Goal: Information Seeking & Learning: Check status

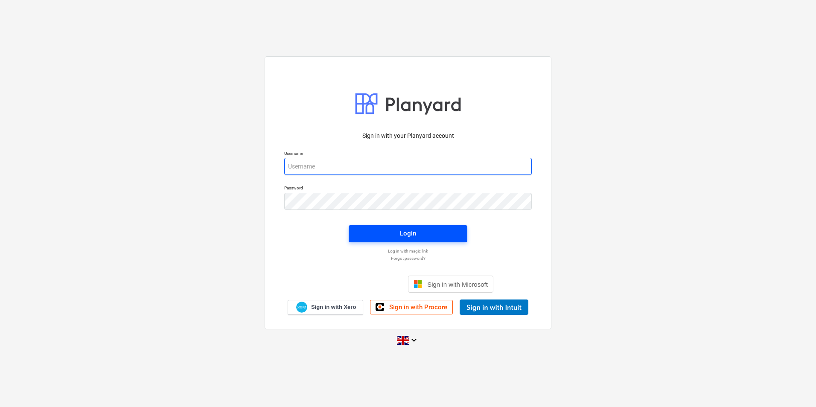
type input "[PERSON_NAME][EMAIL_ADDRESS][PERSON_NAME][DOMAIN_NAME]"
click at [398, 237] on span "Login" at bounding box center [408, 233] width 98 height 11
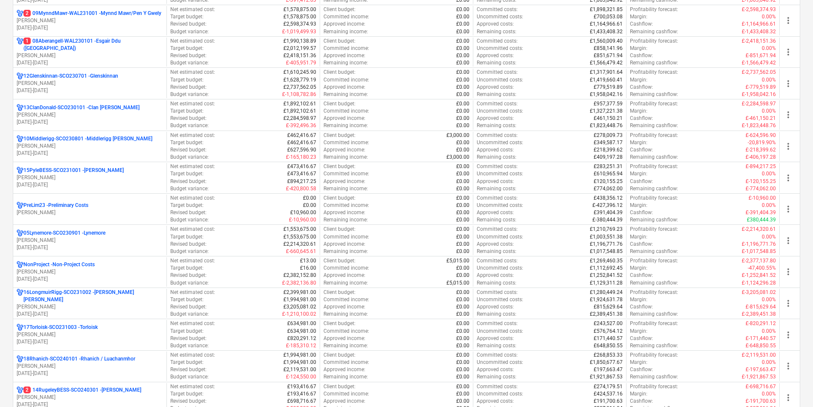
scroll to position [640, 0]
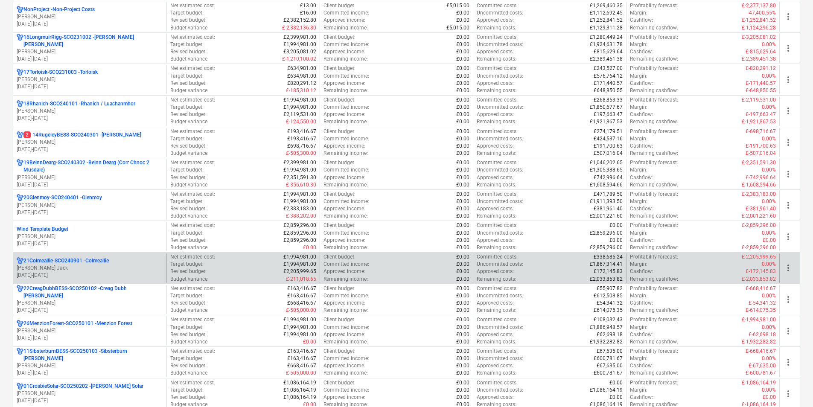
click at [96, 262] on p "21Colmeallie-SCO240901 - Colmeallie" at bounding box center [65, 260] width 85 height 7
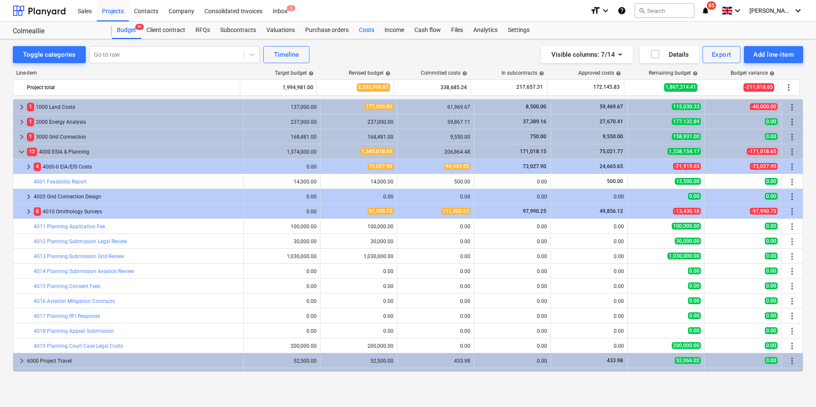
click at [360, 28] on div "Costs" at bounding box center [367, 30] width 26 height 17
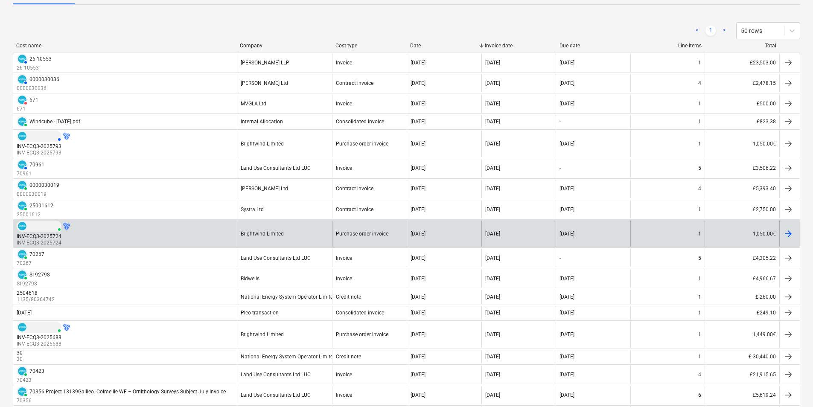
scroll to position [128, 0]
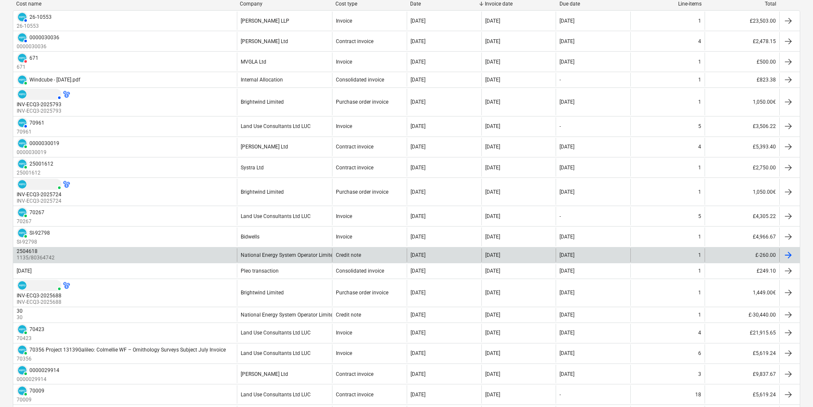
click at [213, 251] on div "2504618 1135/80364742" at bounding box center [125, 255] width 224 height 14
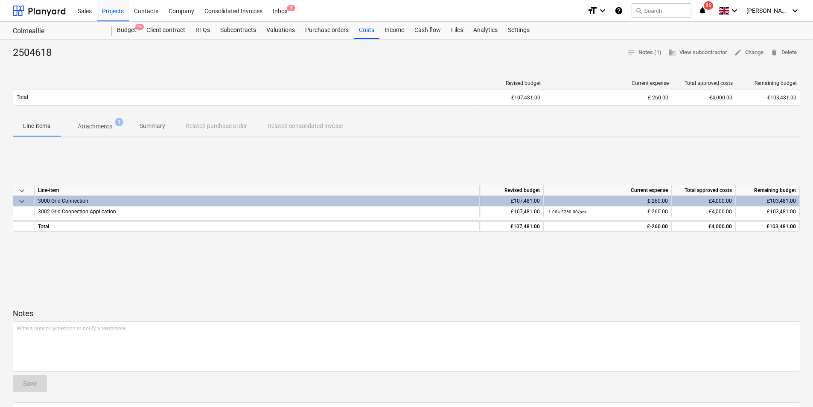
click at [88, 125] on p "Attachments" at bounding box center [95, 126] width 35 height 9
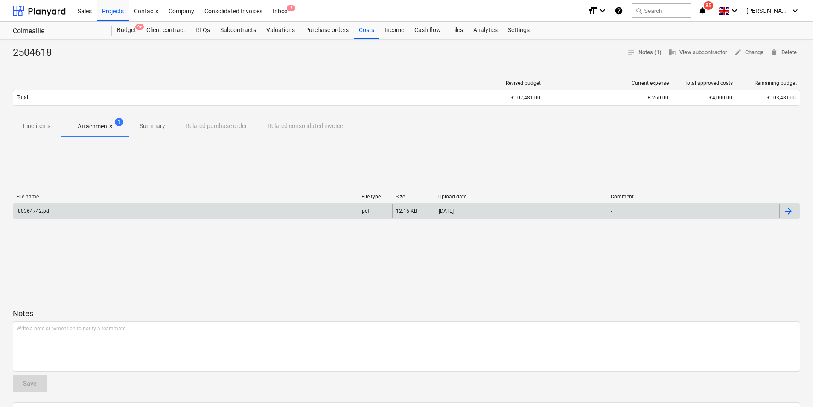
click at [113, 208] on div "80364742.pdf" at bounding box center [185, 211] width 345 height 14
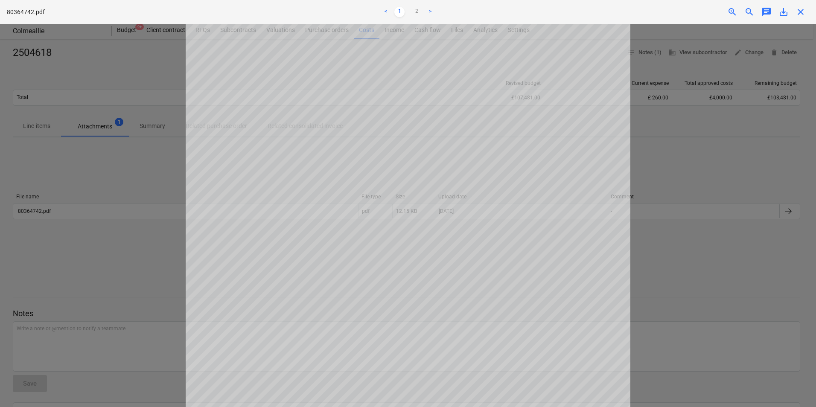
click at [801, 11] on span "close" at bounding box center [800, 12] width 10 height 10
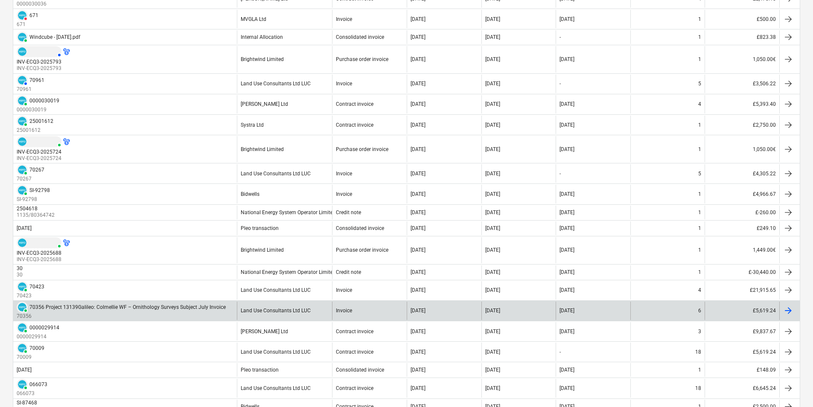
scroll to position [128, 0]
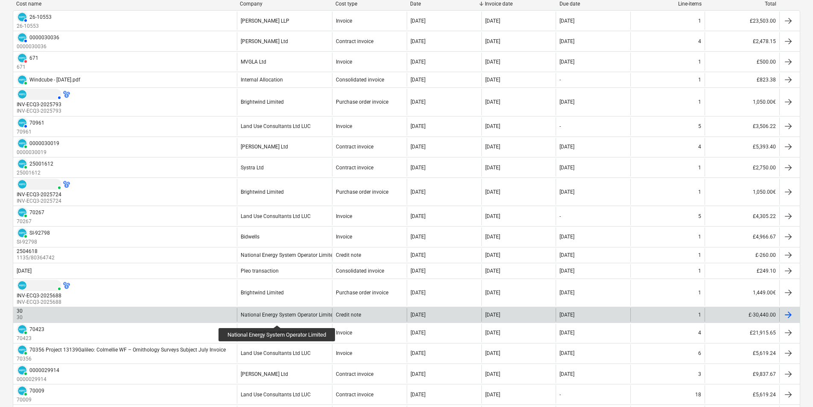
click at [278, 317] on div "National Energy System Operator Limited" at bounding box center [288, 315] width 95 height 6
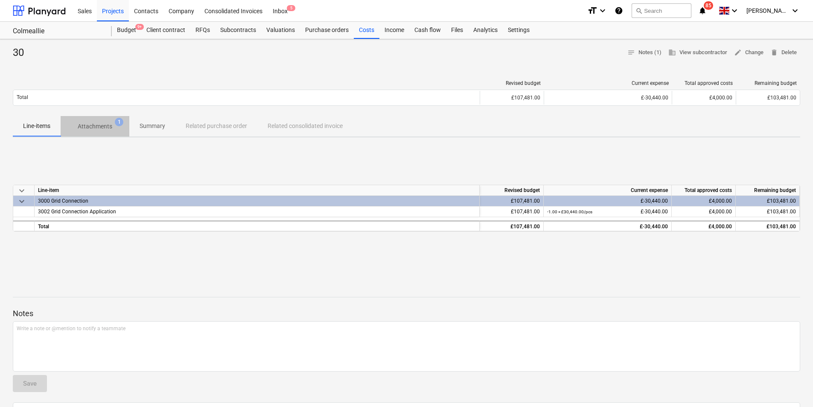
click at [95, 131] on p "Attachments" at bounding box center [95, 126] width 35 height 9
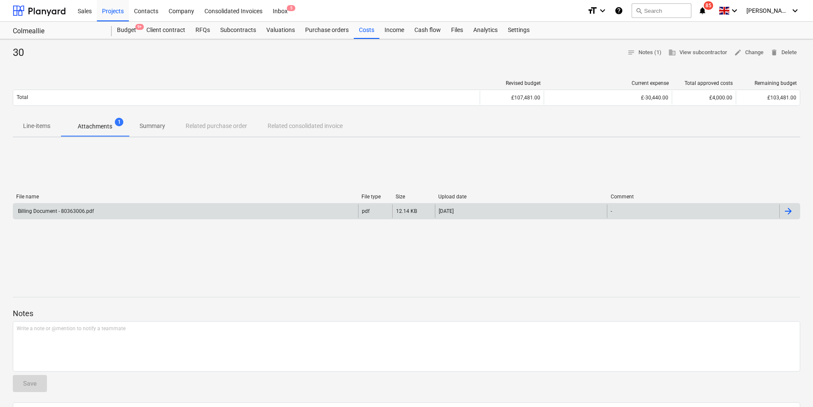
click at [107, 204] on div "Billing Document - 80363006.pdf pdf 12.14 KB [DATE] -" at bounding box center [406, 211] width 787 height 16
click at [107, 203] on div "Billing Document - 80363006.pdf pdf 12.14 KB [DATE] -" at bounding box center [406, 211] width 787 height 16
click at [118, 215] on div "Billing Document - 80363006.pdf" at bounding box center [185, 211] width 345 height 14
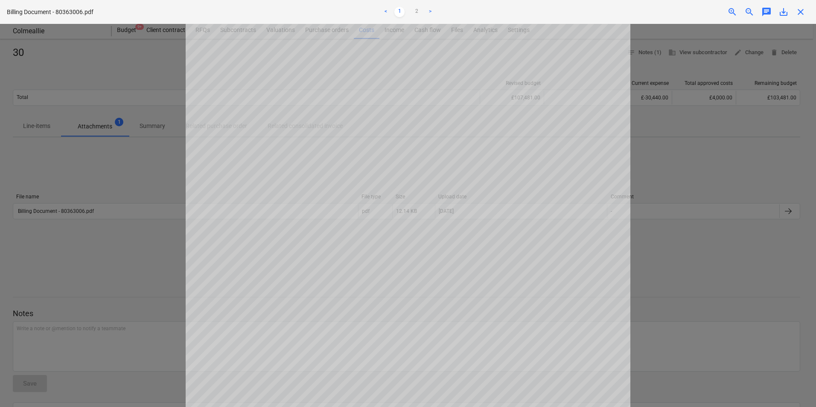
click at [802, 10] on span "close" at bounding box center [800, 12] width 10 height 10
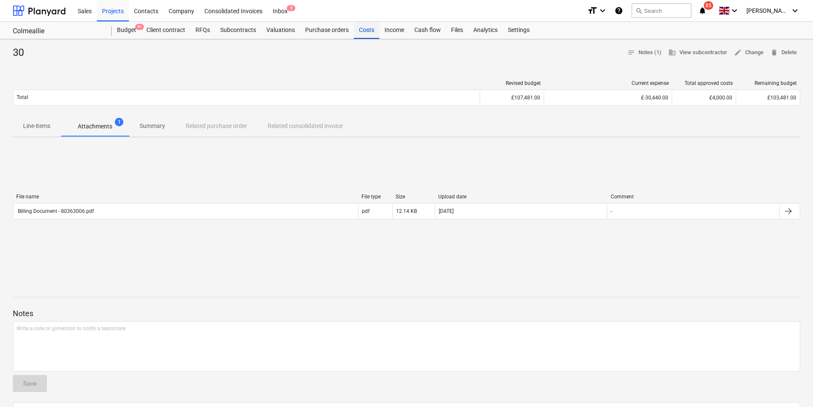
click at [366, 28] on div "Costs" at bounding box center [367, 30] width 26 height 17
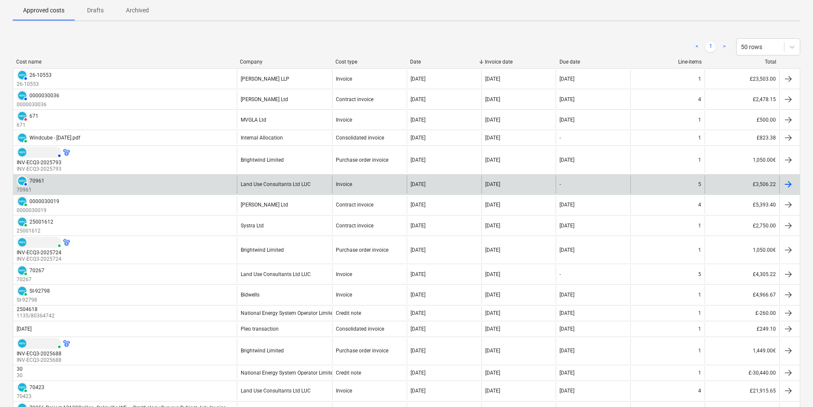
scroll to position [85, 0]
